Goal: Navigation & Orientation: Find specific page/section

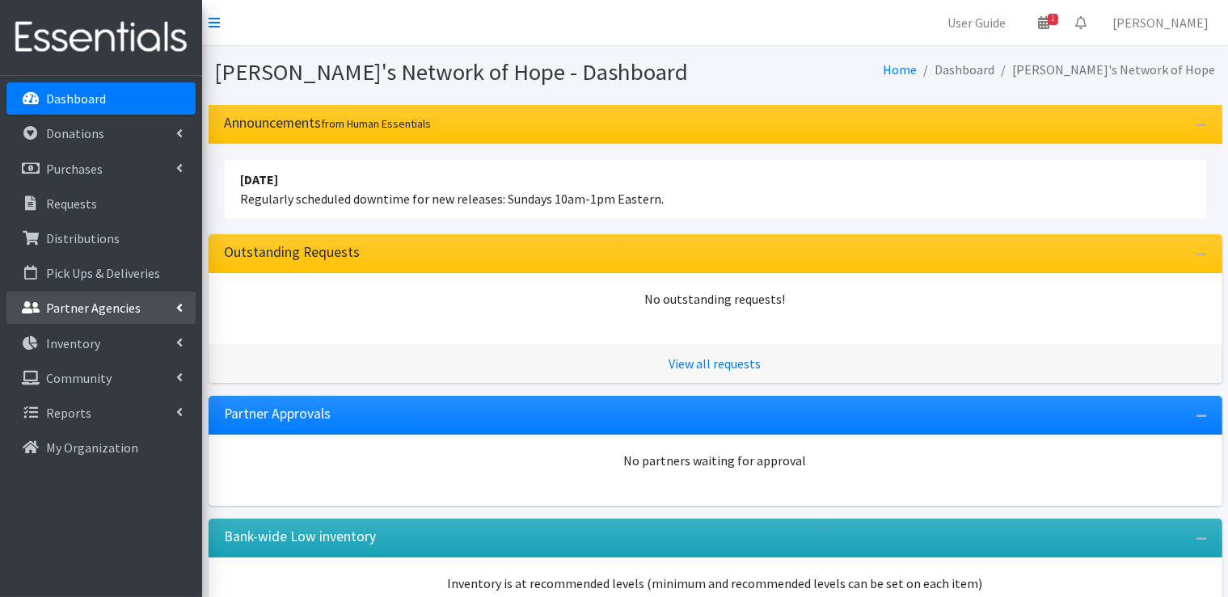
click at [185, 303] on link "Partner Agencies" at bounding box center [100, 308] width 189 height 32
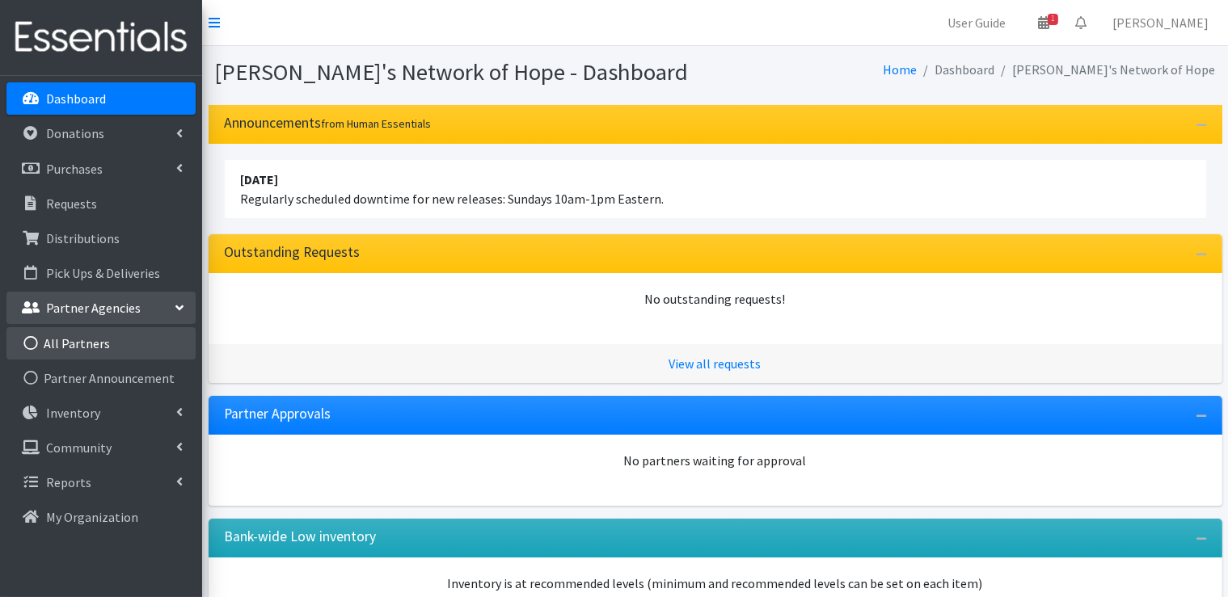
click at [105, 344] on link "All Partners" at bounding box center [100, 343] width 189 height 32
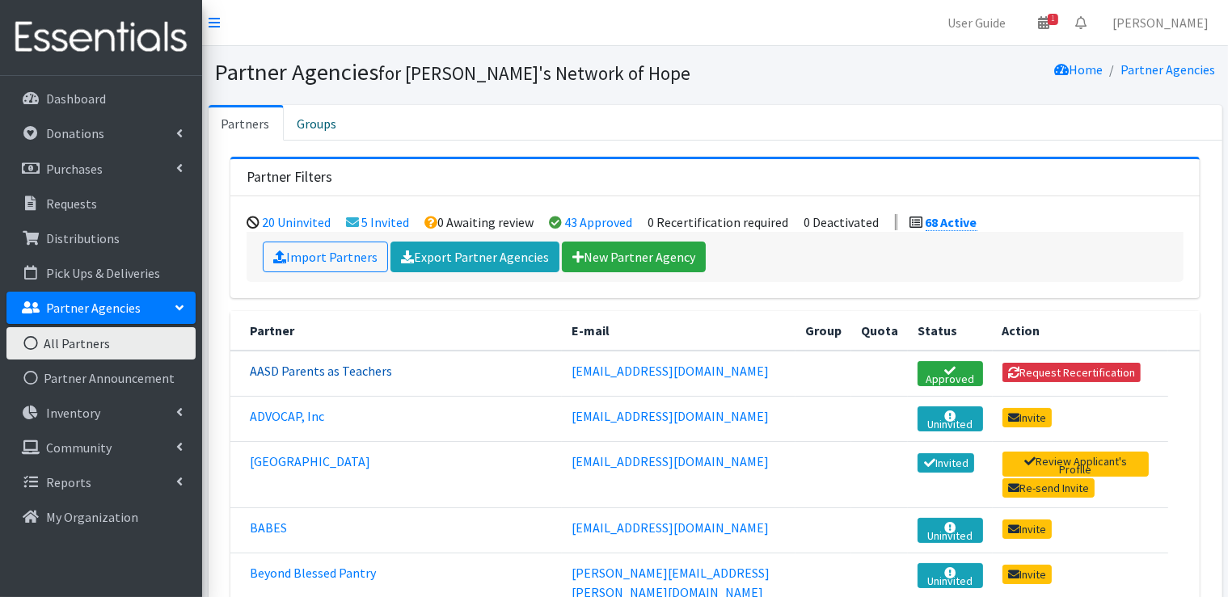
click at [300, 368] on link "AASD Parents as Teachers" at bounding box center [321, 371] width 142 height 16
click at [592, 222] on link "43 Approved" at bounding box center [599, 222] width 68 height 16
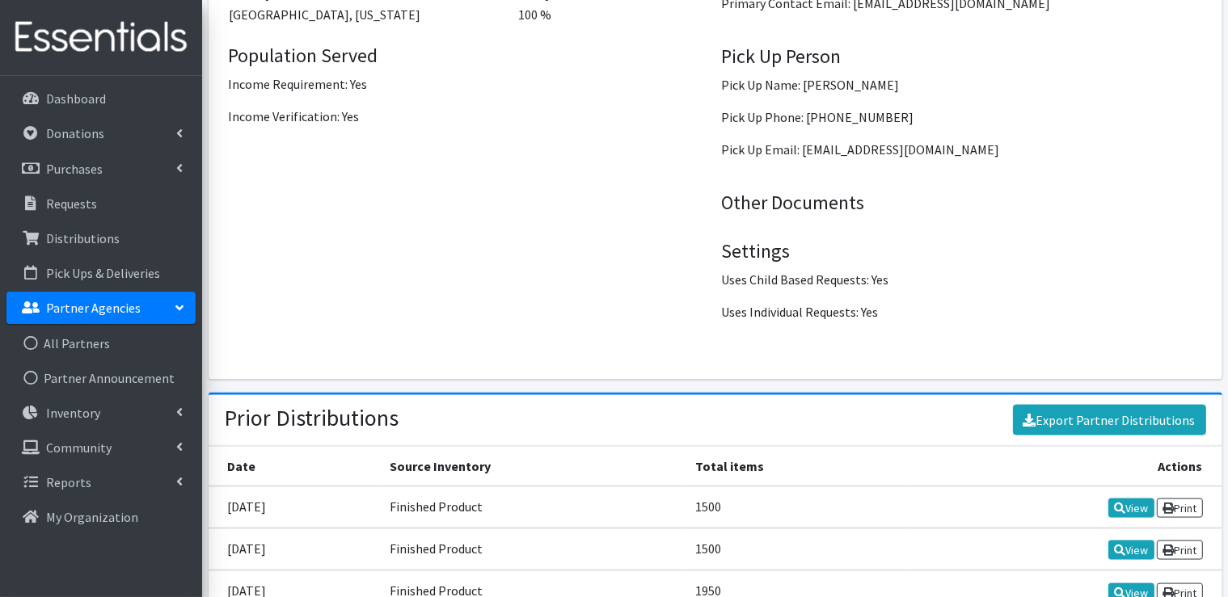
scroll to position [2320, 0]
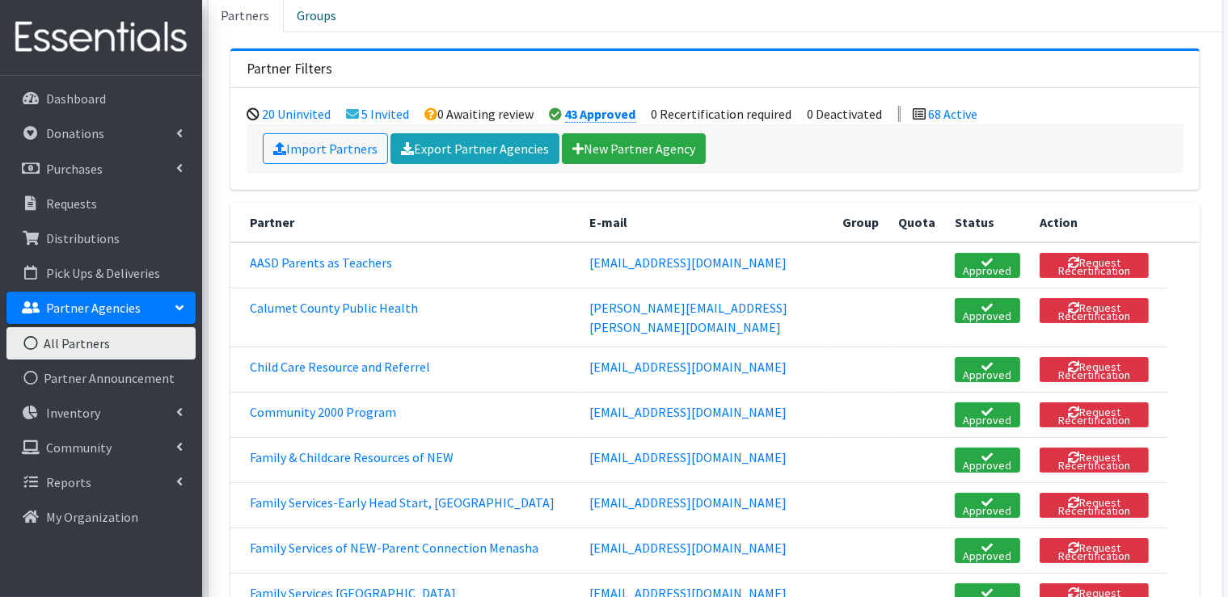
scroll to position [81, 0]
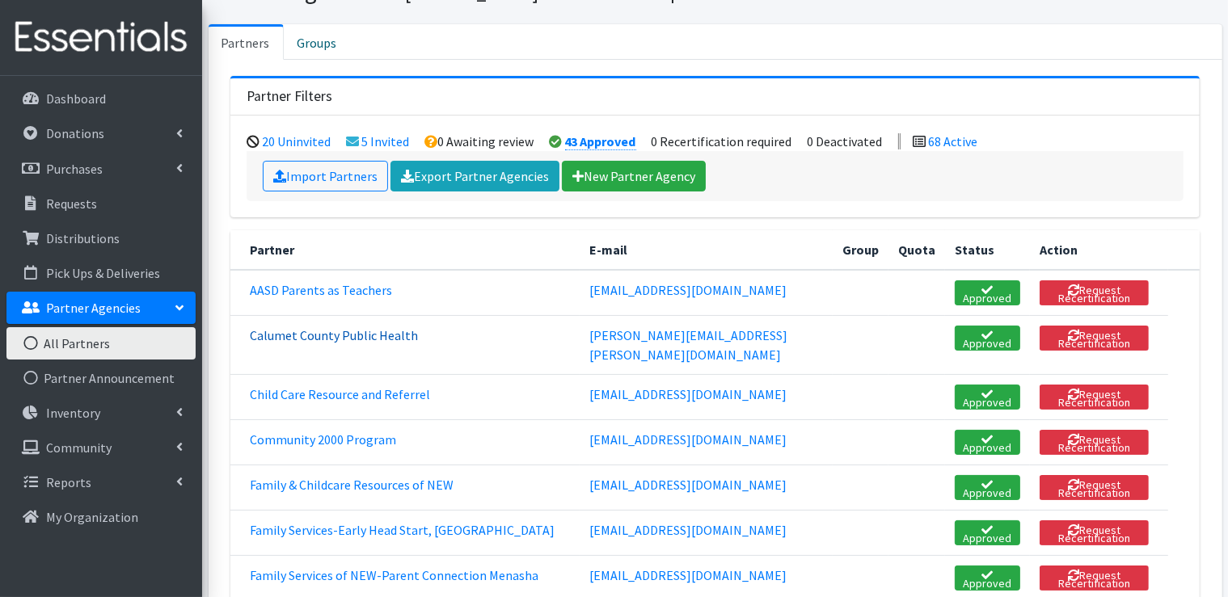
click at [353, 335] on link "Calumet County Public Health" at bounding box center [334, 335] width 168 height 16
click at [362, 386] on link "Child Care Resource and Referrel" at bounding box center [340, 394] width 180 height 16
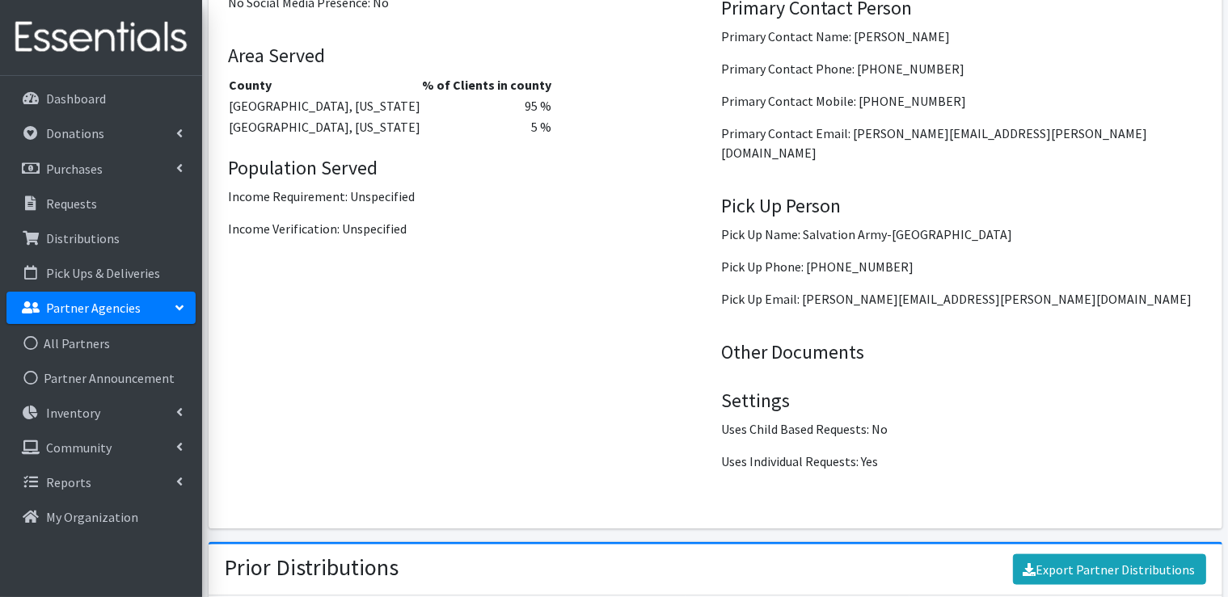
scroll to position [1957, 0]
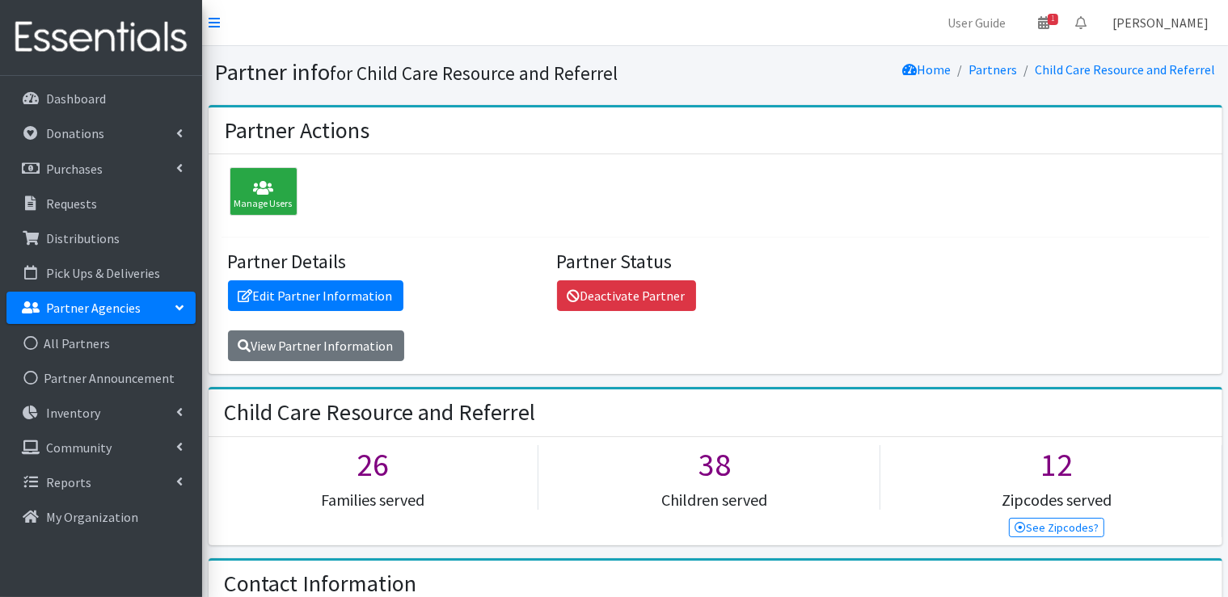
click at [1145, 26] on link "[PERSON_NAME]" at bounding box center [1160, 22] width 122 height 32
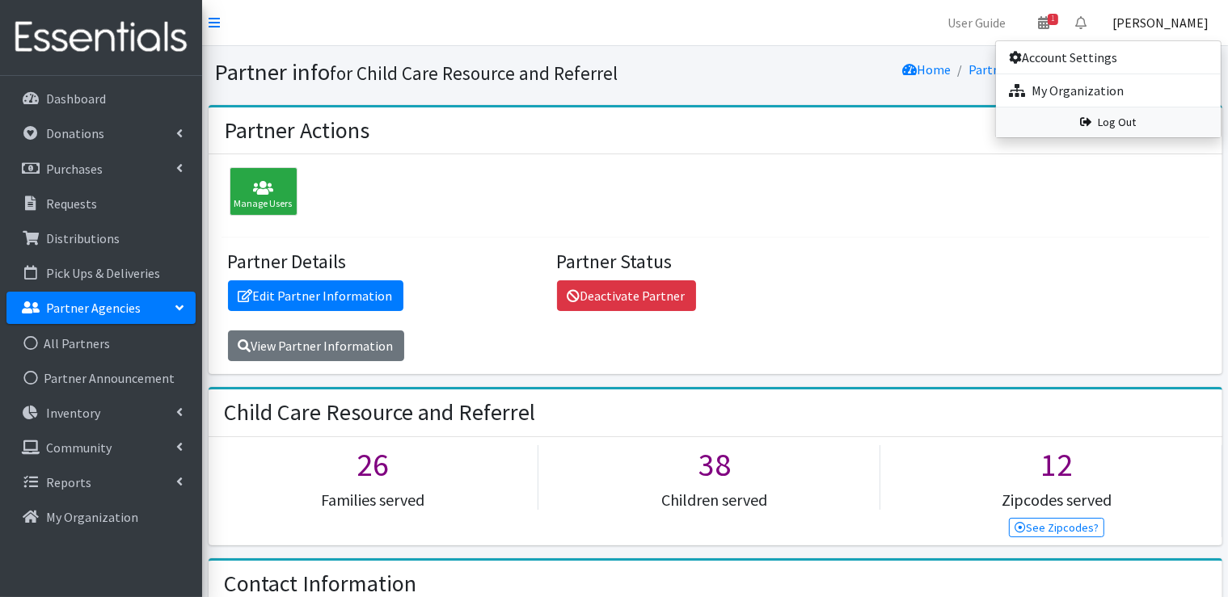
click at [1129, 126] on link "Log Out" at bounding box center [1108, 123] width 225 height 30
